Goal: Find specific page/section: Find specific page/section

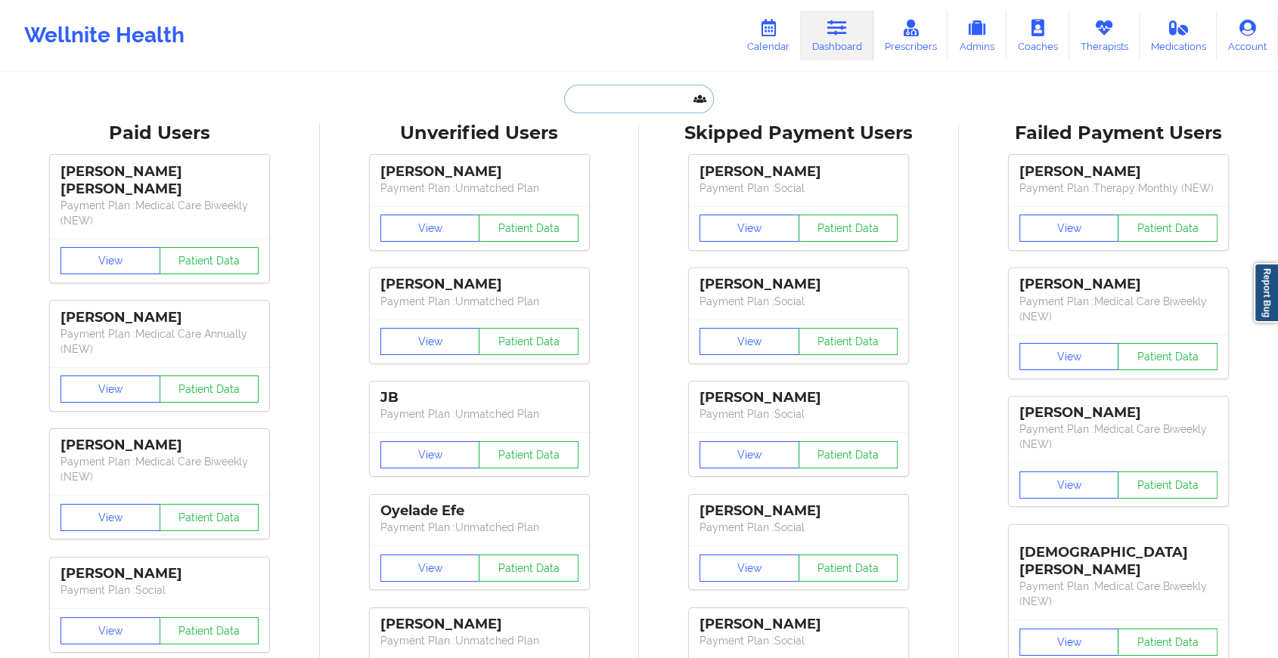
click at [581, 92] on input "text" at bounding box center [639, 99] width 150 height 29
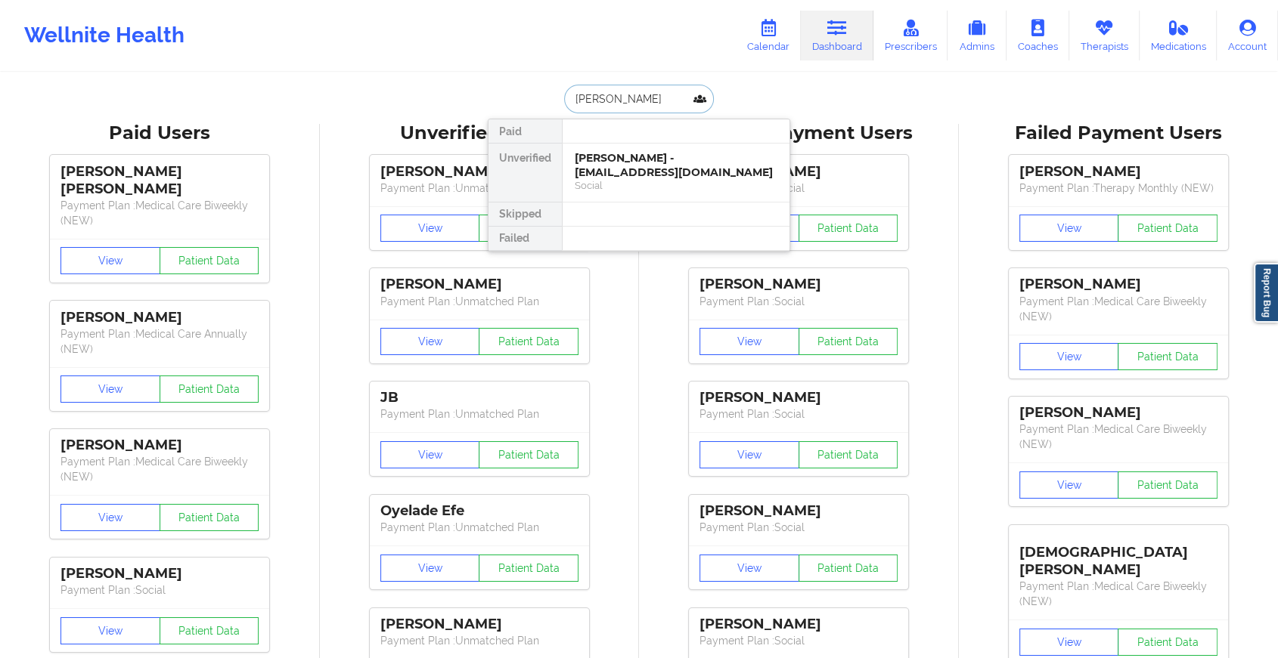
type input "[PERSON_NAME]"
click at [671, 166] on div "[PERSON_NAME] - [EMAIL_ADDRESS][DOMAIN_NAME]" at bounding box center [676, 165] width 203 height 28
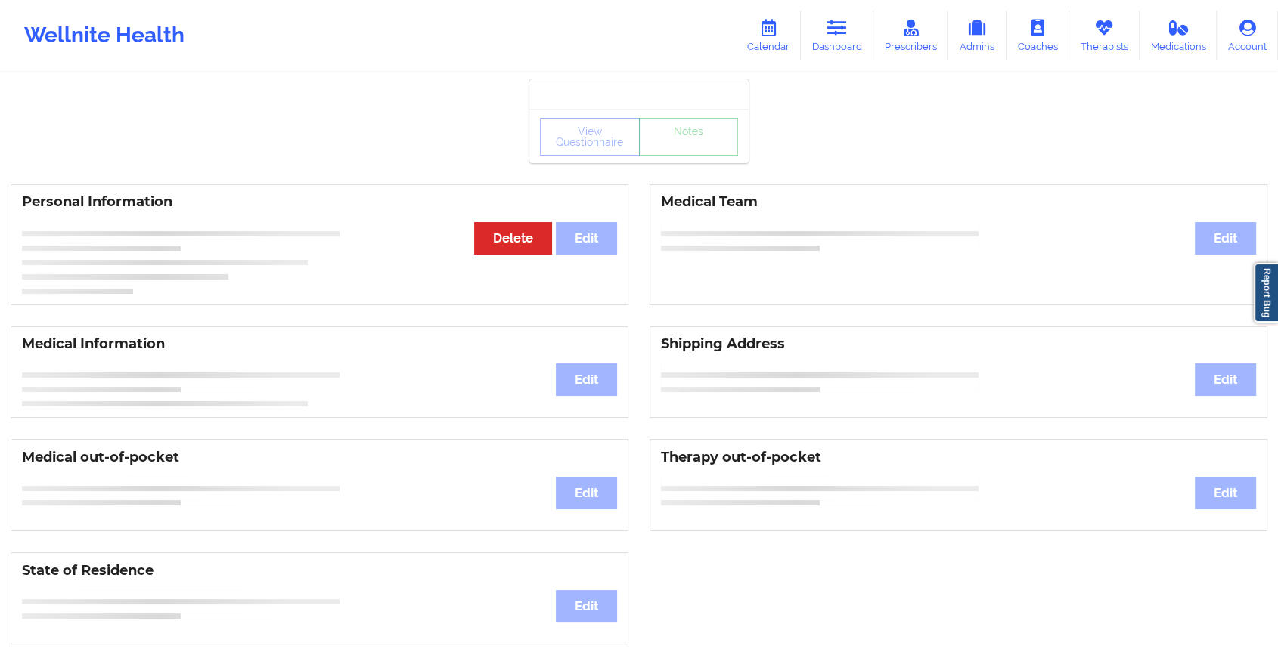
click at [671, 166] on div "View Questionnaire Notes Personal Information Edit Delete Medical Team Edit Med…" at bounding box center [639, 638] width 1278 height 1276
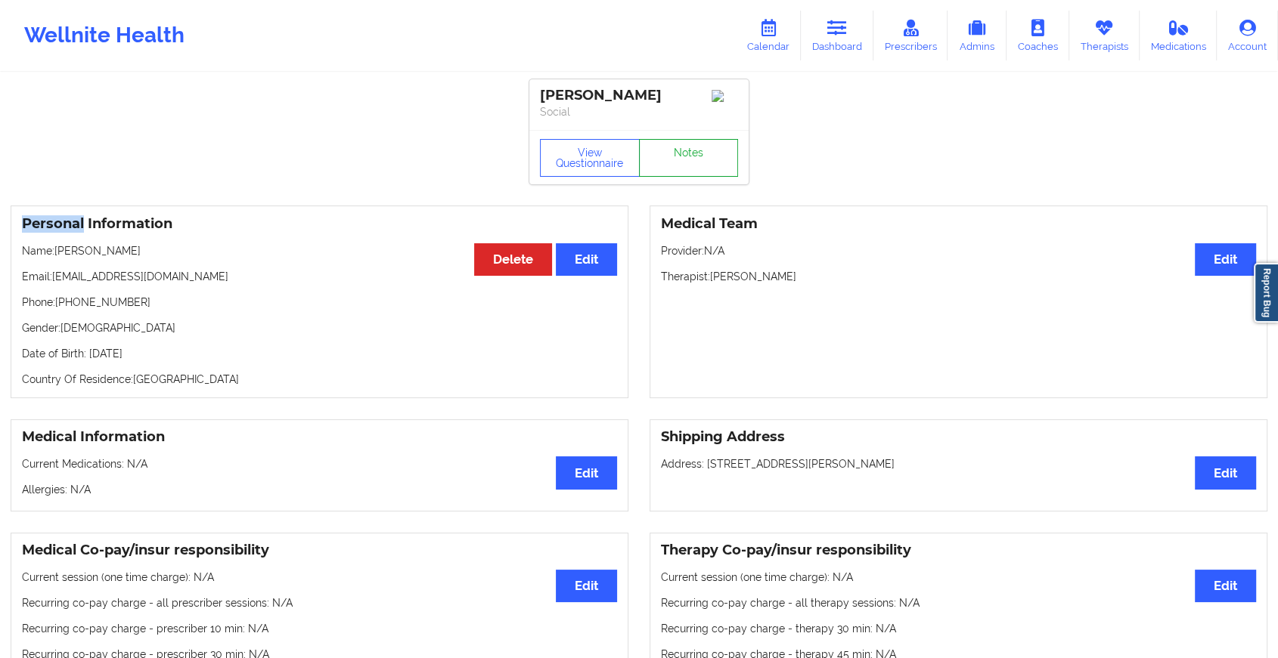
drag, startPoint x: 671, startPoint y: 166, endPoint x: 667, endPoint y: 178, distance: 12.7
click at [667, 177] on link "Notes" at bounding box center [689, 158] width 100 height 38
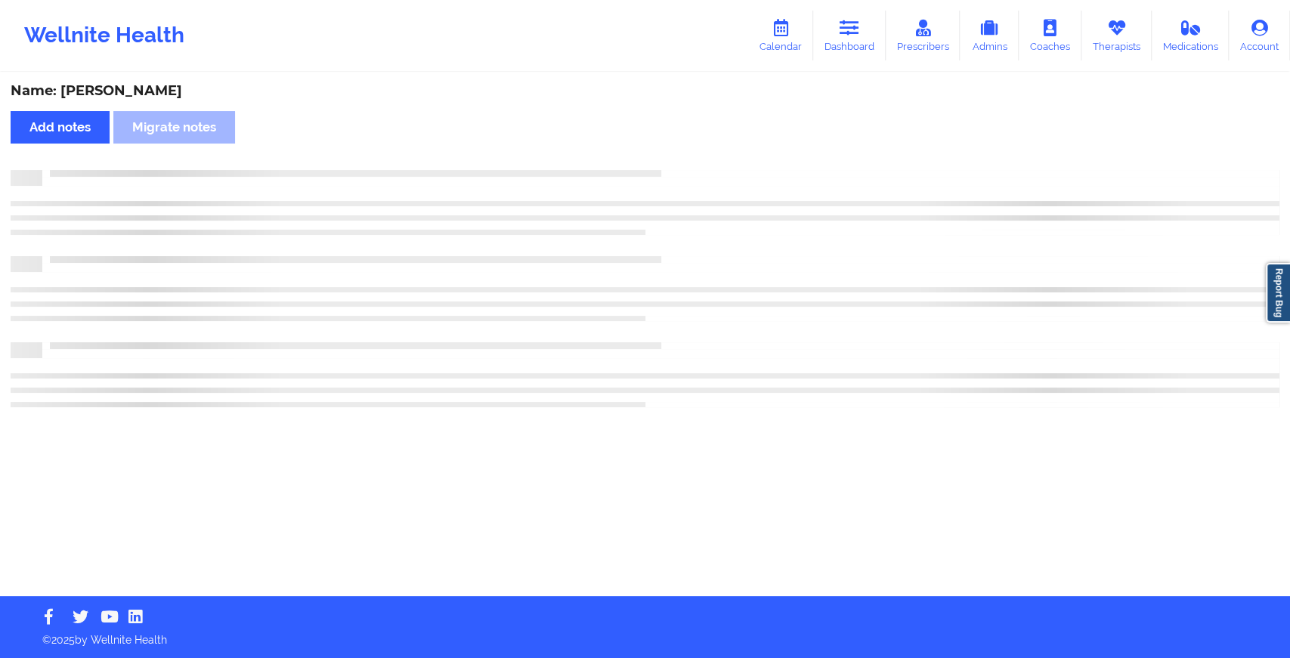
click at [667, 178] on div at bounding box center [645, 178] width 1269 height 16
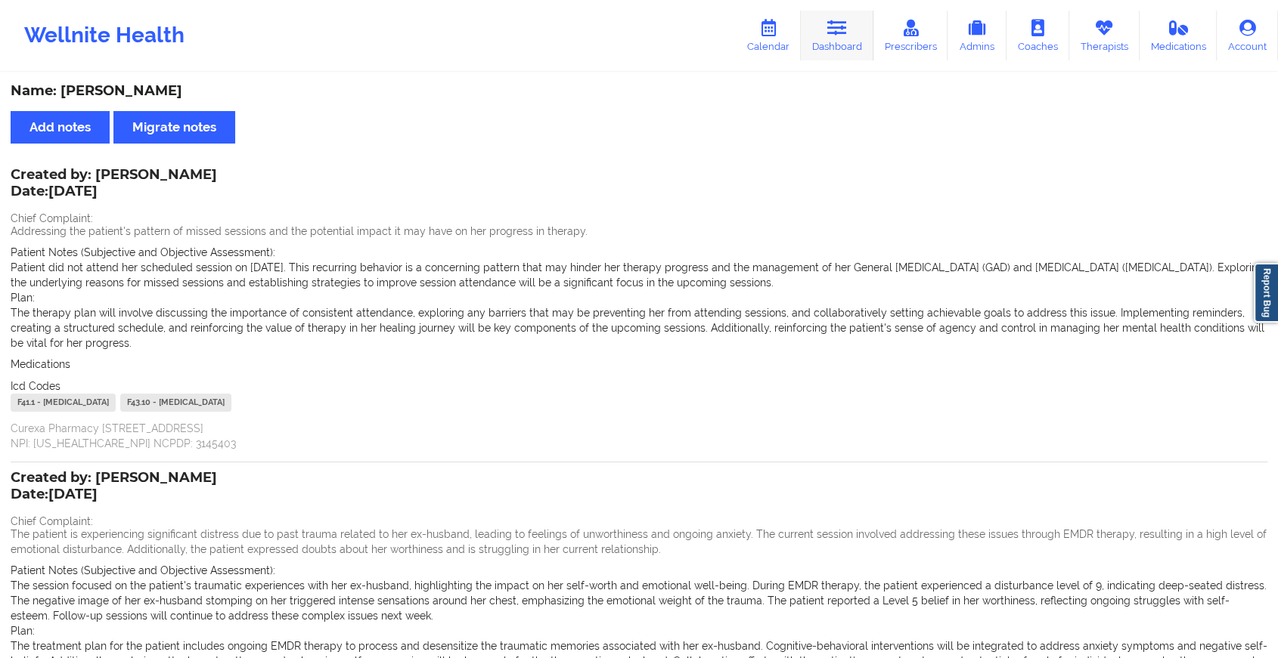
click at [854, 14] on link "Dashboard" at bounding box center [837, 36] width 73 height 50
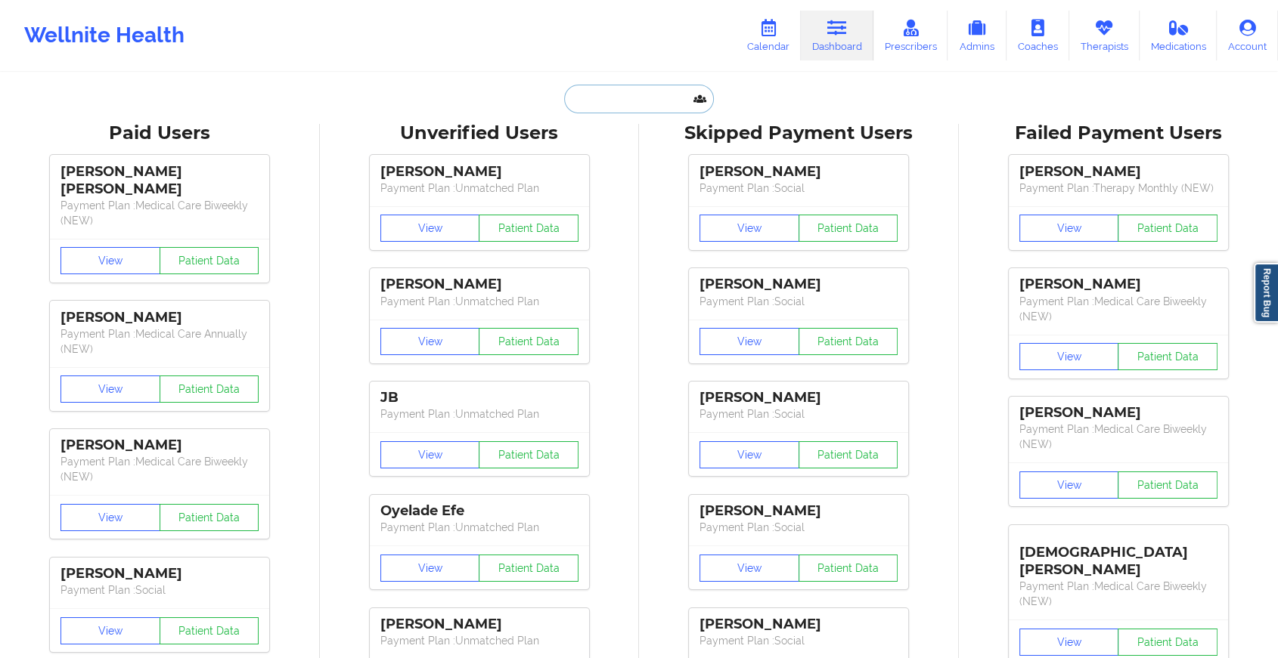
click at [638, 94] on input "text" at bounding box center [639, 99] width 150 height 29
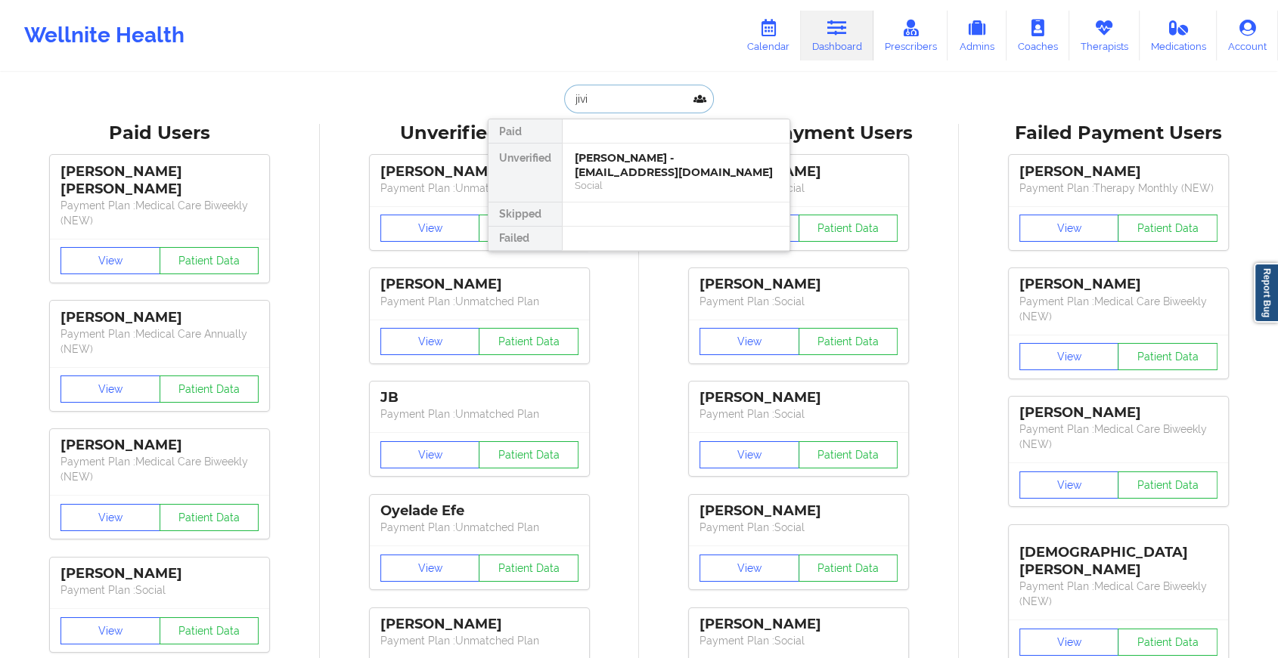
type input "jivin"
click at [639, 164] on div "[PERSON_NAME] Ottathycal - [EMAIL_ADDRESS][DOMAIN_NAME]" at bounding box center [676, 165] width 203 height 28
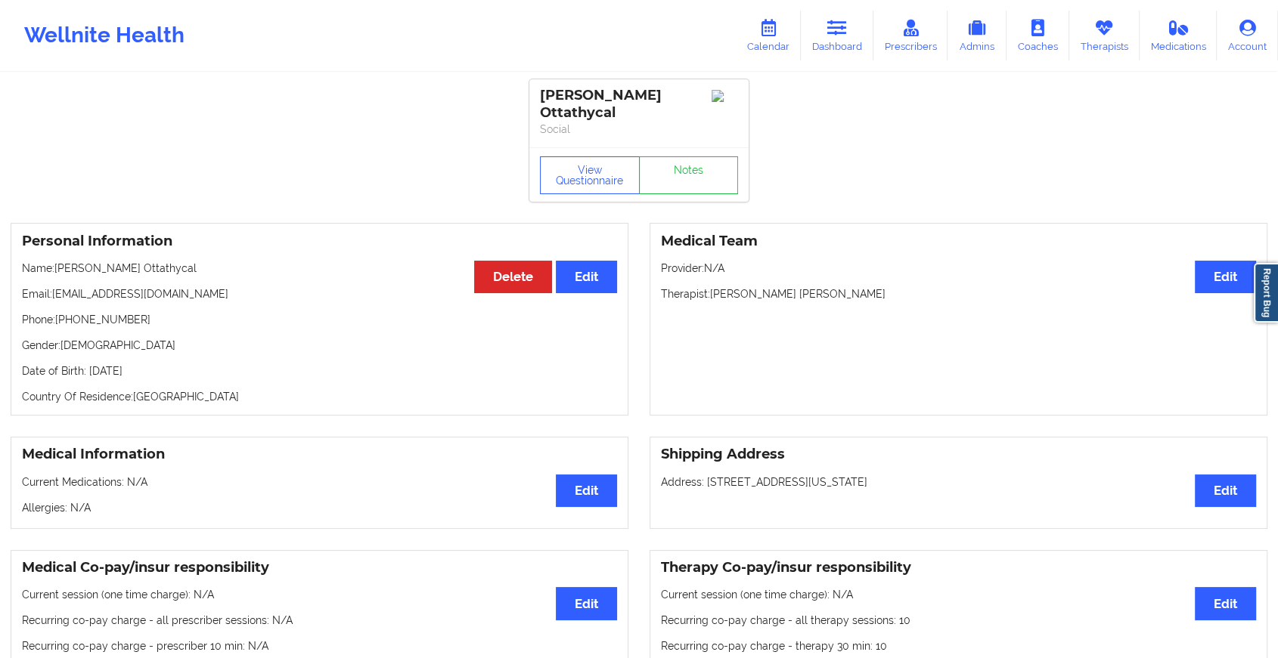
click at [682, 196] on div "View Questionnaire Notes" at bounding box center [638, 174] width 219 height 54
click at [714, 198] on div "View Questionnaire Notes" at bounding box center [638, 174] width 219 height 54
click at [687, 187] on link "Notes" at bounding box center [689, 175] width 100 height 38
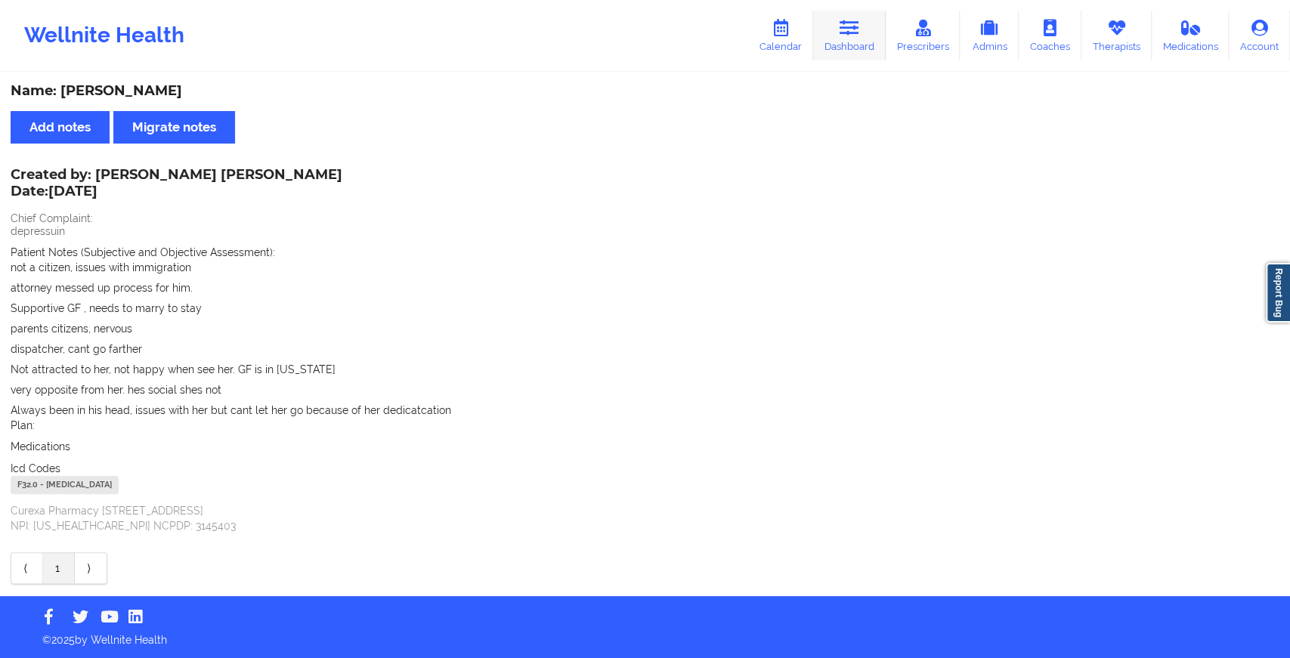
click at [843, 24] on icon at bounding box center [850, 28] width 20 height 17
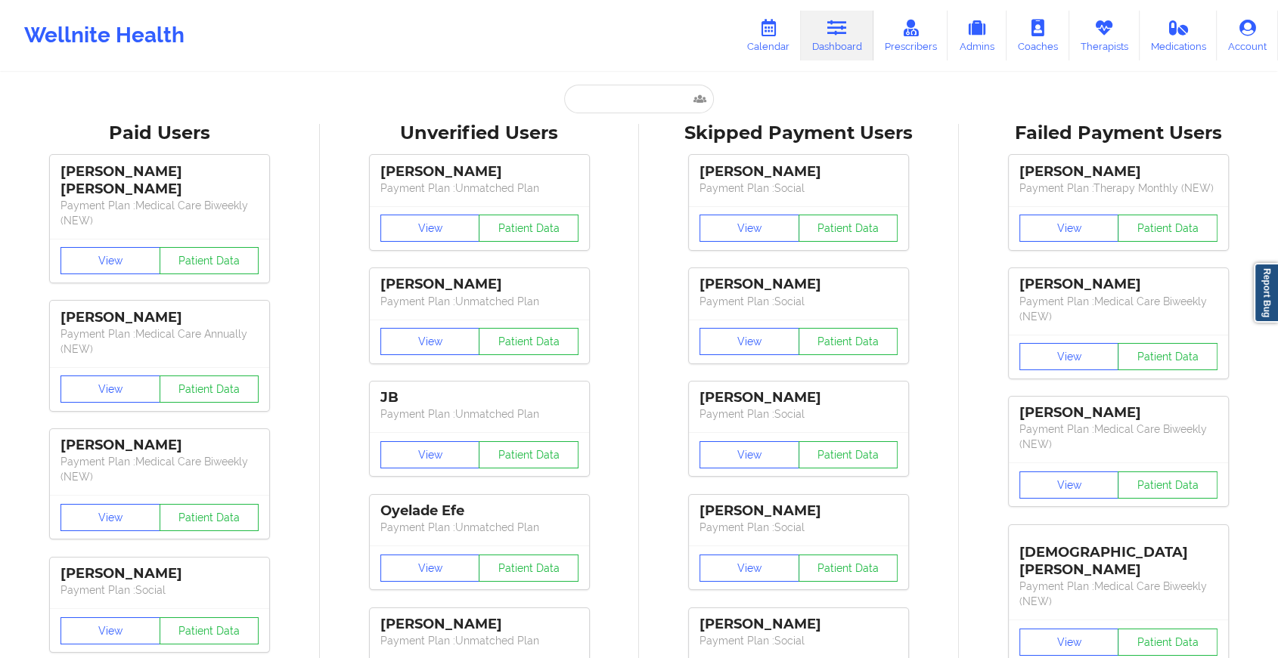
drag, startPoint x: 617, startPoint y: 80, endPoint x: 611, endPoint y: 93, distance: 14.2
click at [611, 93] on input "text" at bounding box center [639, 99] width 150 height 29
paste input "[EMAIL_ADDRESS][DOMAIN_NAME]"
type input "[EMAIL_ADDRESS][DOMAIN_NAME]"
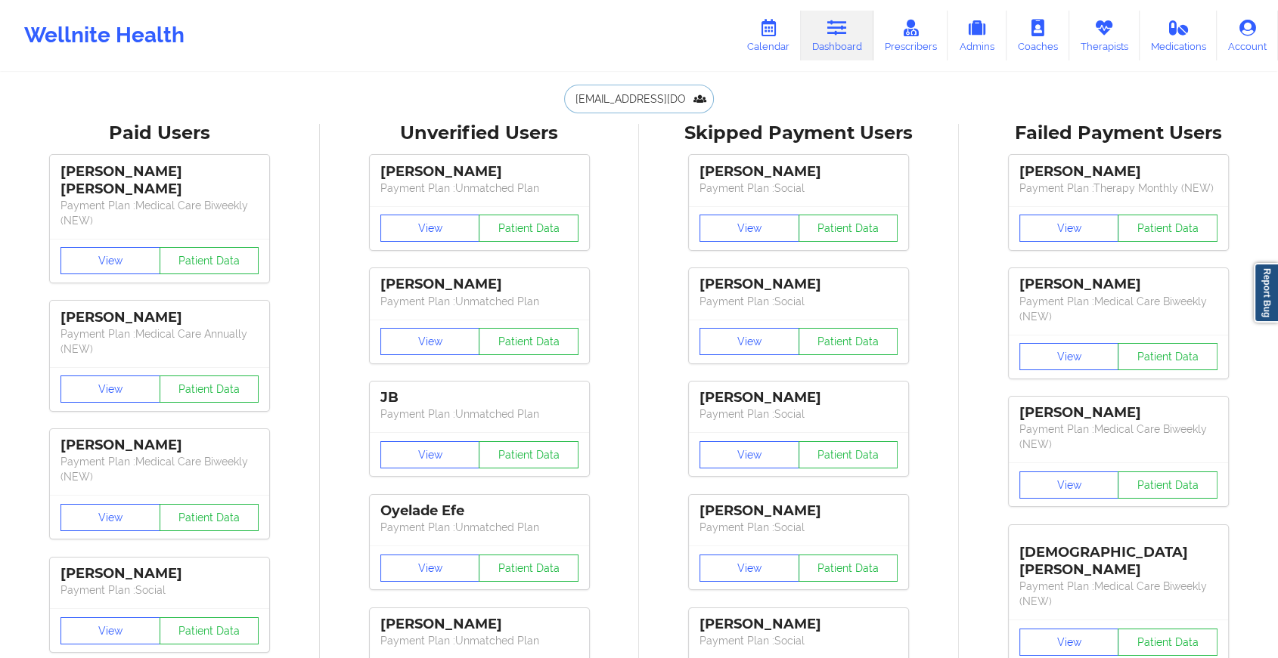
scroll to position [0, 28]
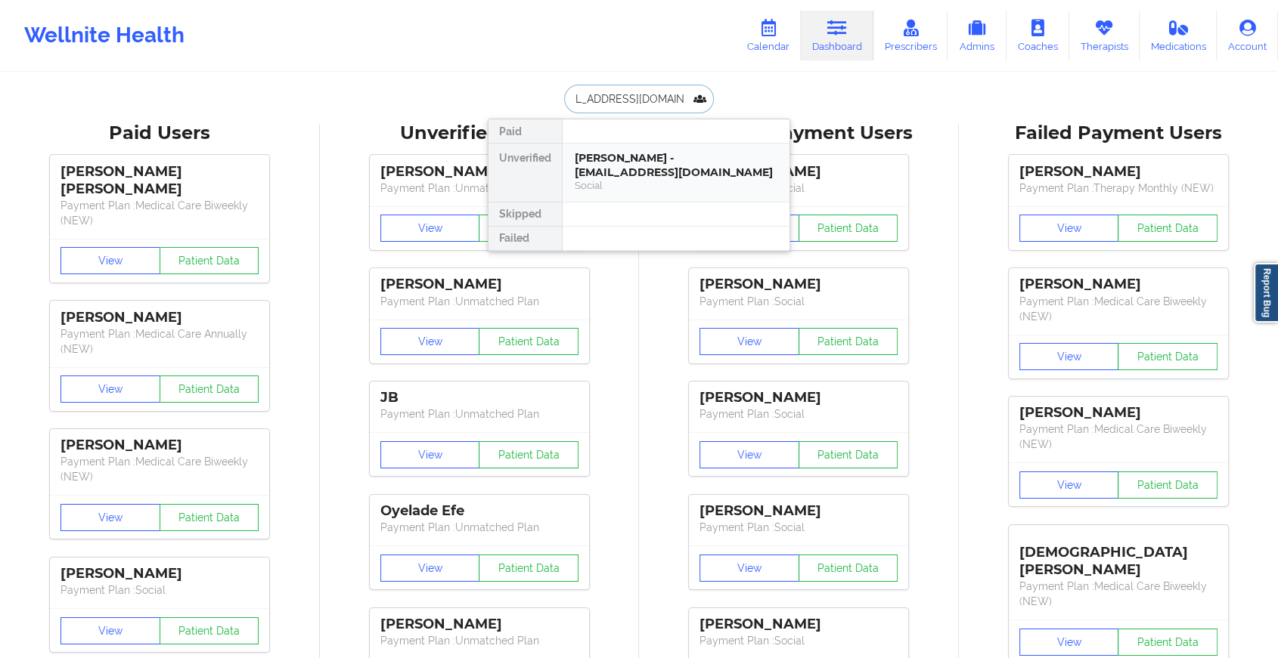
click at [657, 193] on div "[PERSON_NAME] - [EMAIL_ADDRESS][DOMAIN_NAME] Social" at bounding box center [675, 173] width 227 height 58
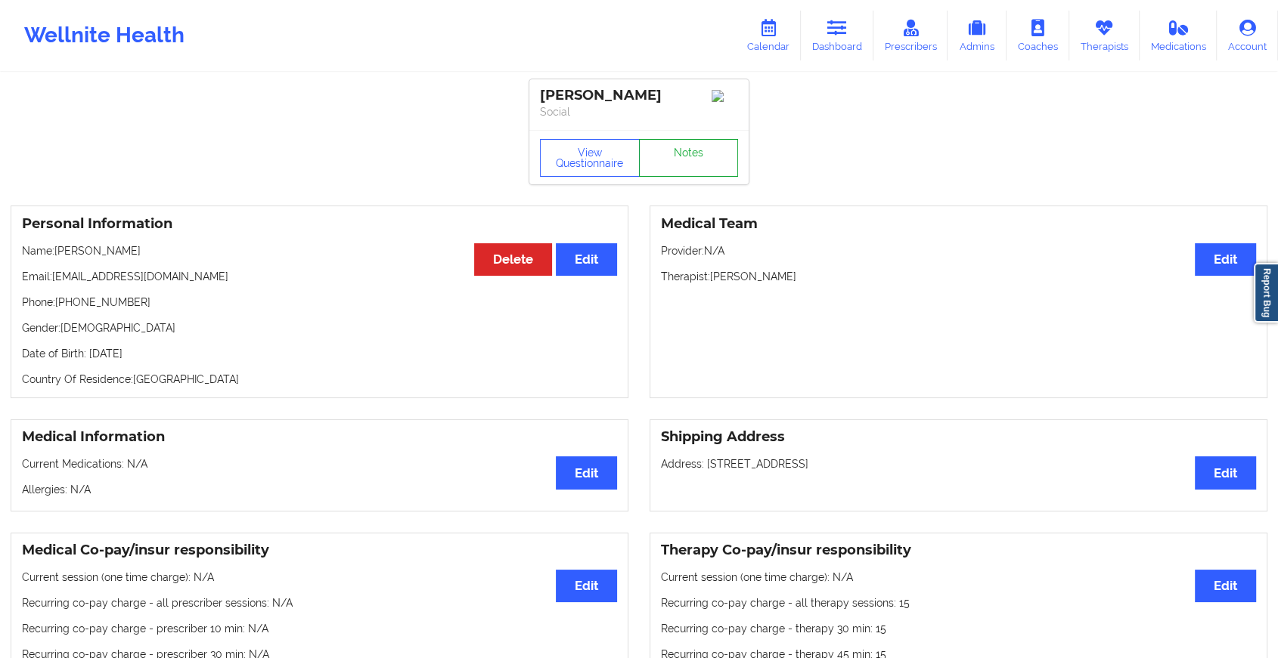
click at [698, 145] on link "Notes" at bounding box center [689, 158] width 100 height 38
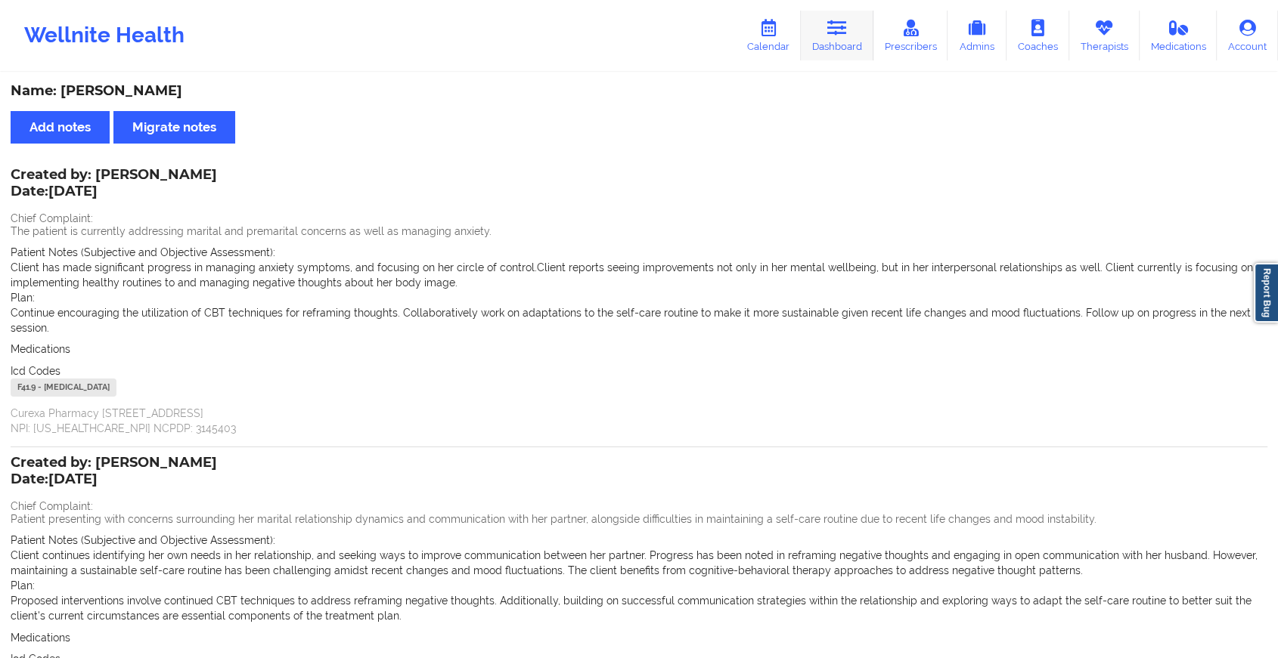
click at [832, 29] on icon at bounding box center [837, 28] width 20 height 17
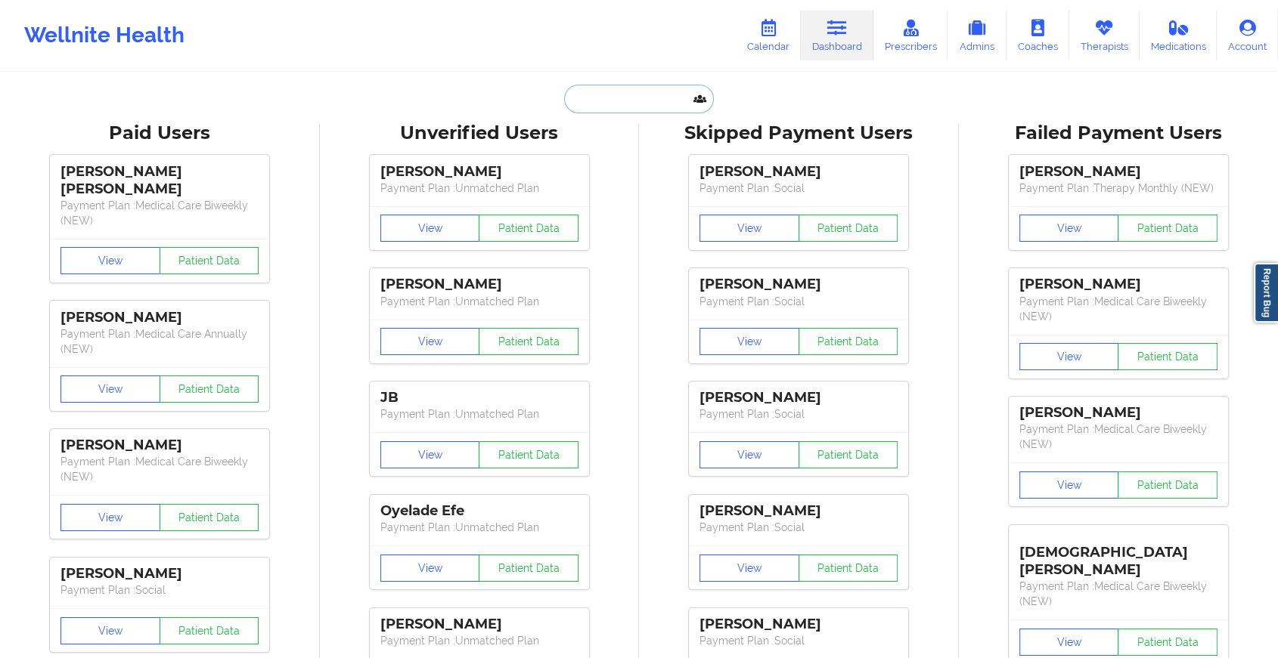
click at [639, 99] on input "text" at bounding box center [639, 99] width 150 height 29
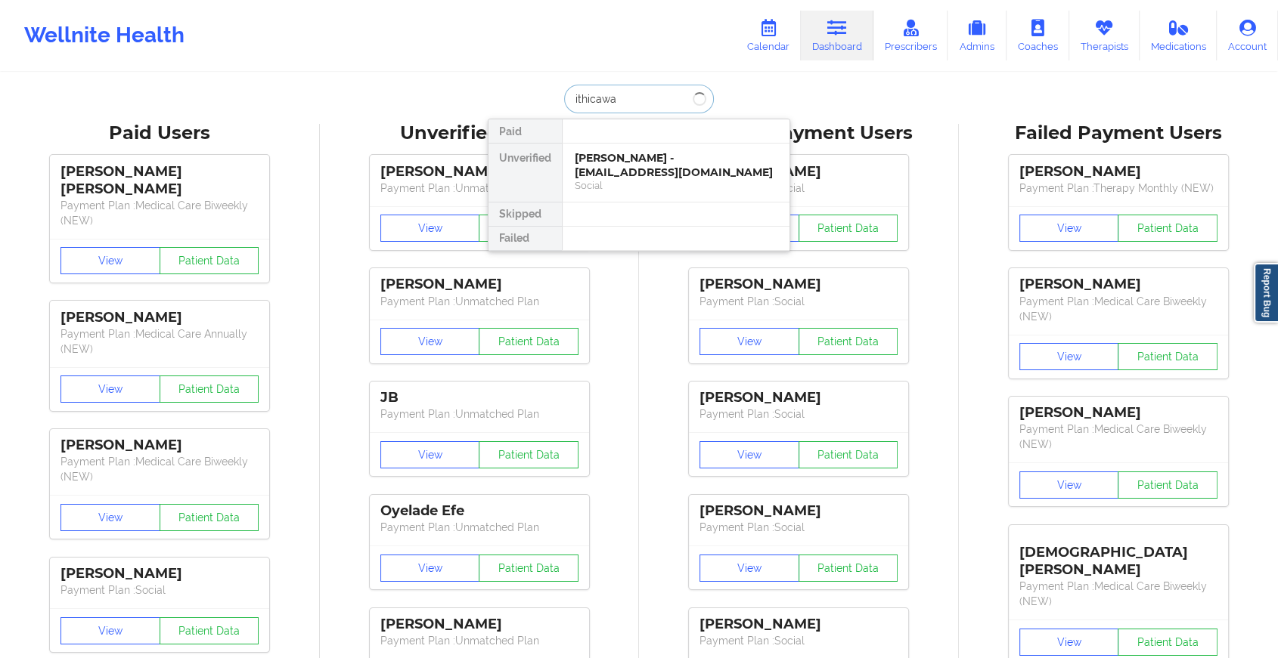
type input "ithica wa"
click at [644, 158] on div "Ithica [PERSON_NAME] - [EMAIL_ADDRESS][DOMAIN_NAME]" at bounding box center [676, 165] width 203 height 28
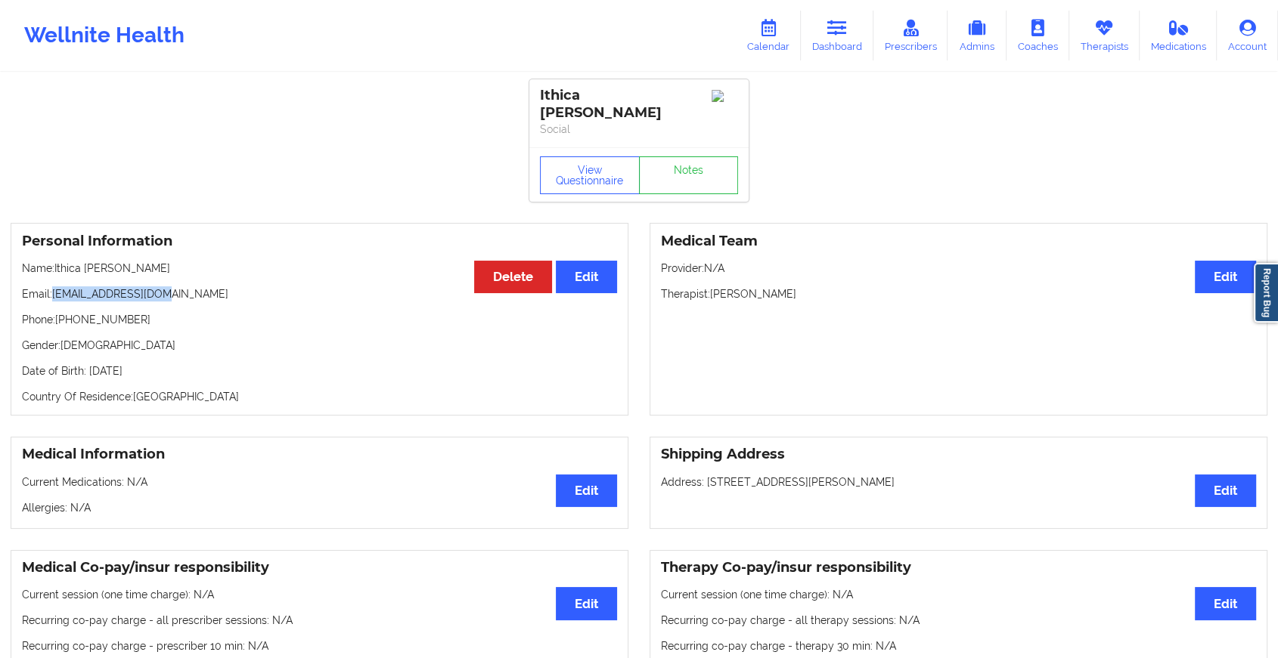
drag, startPoint x: 55, startPoint y: 281, endPoint x: 204, endPoint y: 270, distance: 149.3
click at [204, 270] on div "Personal Information Edit Delete Name: Ithica [PERSON_NAME] Email: [EMAIL_ADDRE…" at bounding box center [320, 319] width 618 height 193
copy p "[EMAIL_ADDRESS][DOMAIN_NAME]"
click at [804, 33] on link "Dashboard" at bounding box center [837, 36] width 73 height 50
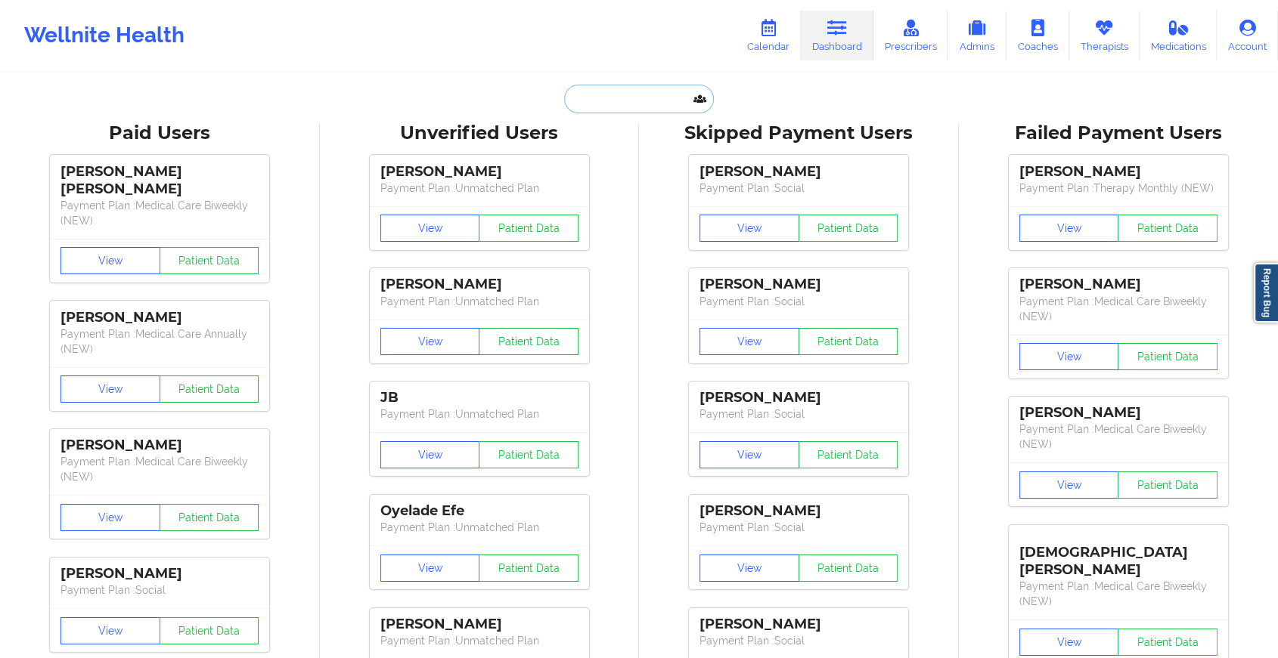
click at [636, 96] on input "text" at bounding box center [639, 99] width 150 height 29
paste input "[EMAIL_ADDRESS][DOMAIN_NAME]"
type input "[EMAIL_ADDRESS][DOMAIN_NAME]"
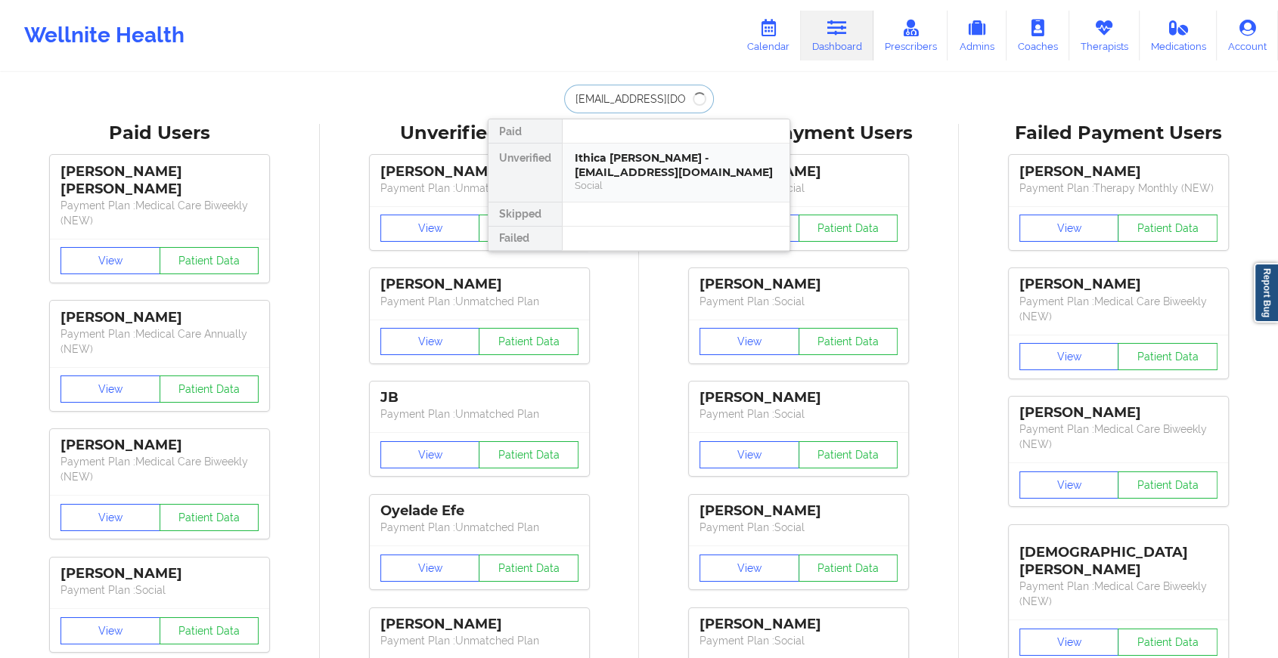
click at [602, 145] on div "Ithica [PERSON_NAME] - [EMAIL_ADDRESS][DOMAIN_NAME] Social" at bounding box center [675, 173] width 227 height 58
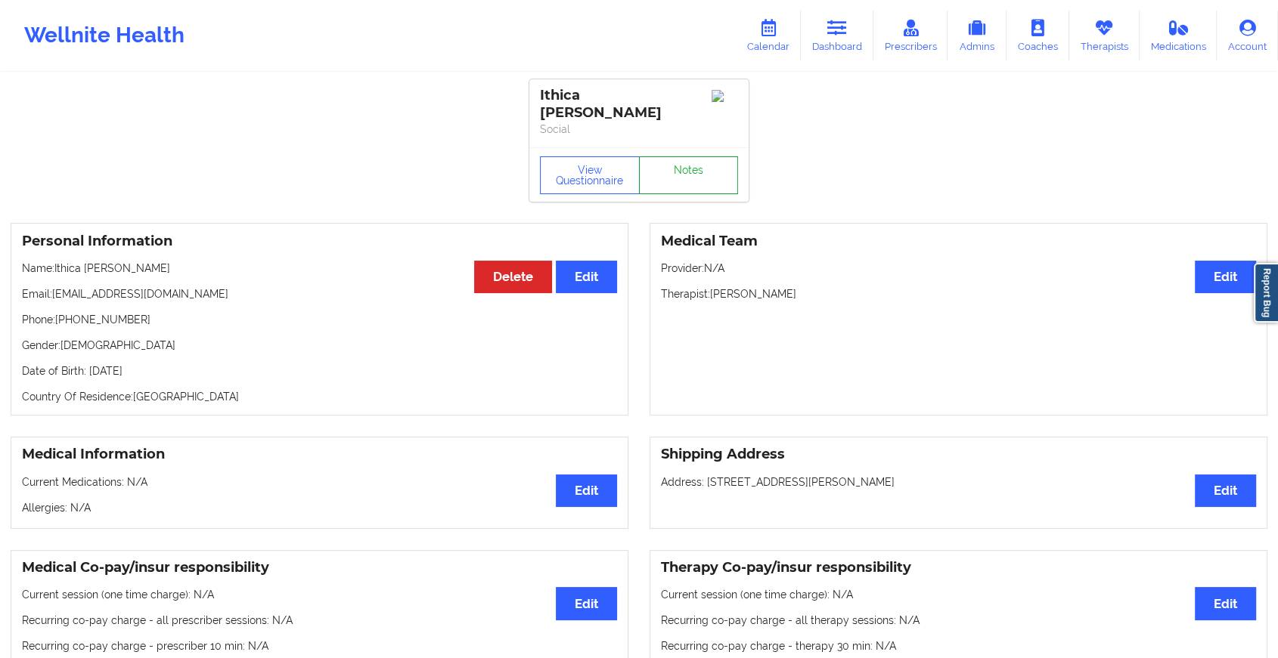
click at [677, 160] on link "Notes" at bounding box center [689, 175] width 100 height 38
